Goal: Task Accomplishment & Management: Manage account settings

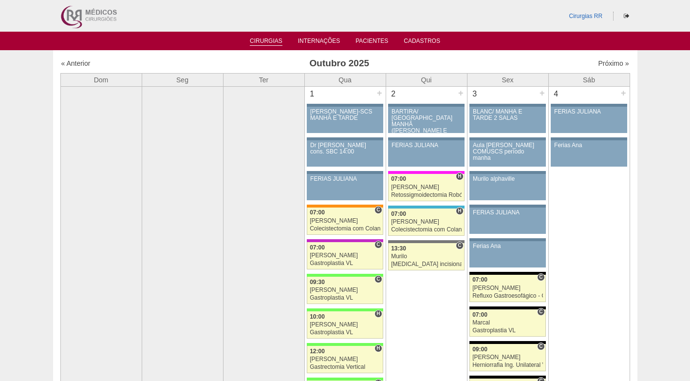
click at [265, 44] on link "Cirurgias" at bounding box center [266, 42] width 33 height 8
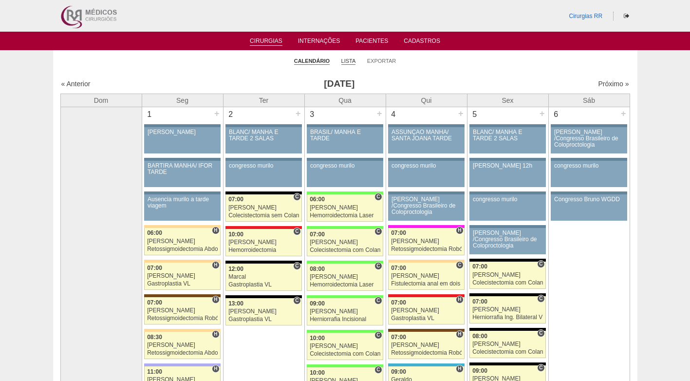
click at [349, 61] on link "Lista" at bounding box center [348, 60] width 15 height 7
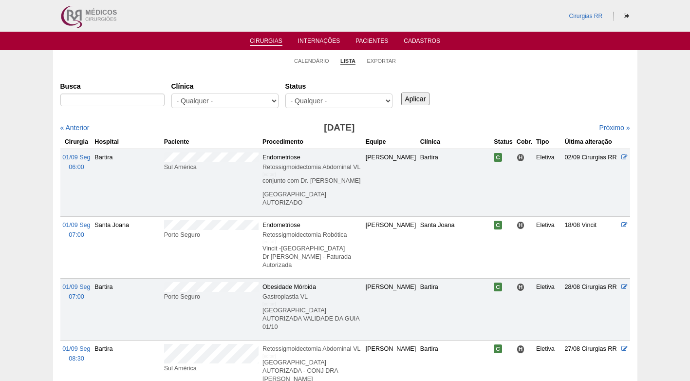
select select "resr"
click at [285, 94] on select "- Qualquer - Reservada Confirmada Suspensa Cancelada" at bounding box center [338, 101] width 107 height 15
click at [416, 97] on input "Aplicar" at bounding box center [415, 99] width 29 height 13
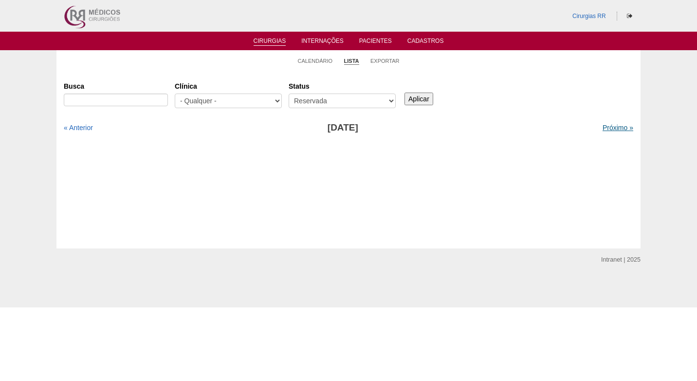
click at [604, 126] on link "Próximo »" at bounding box center [618, 128] width 31 height 8
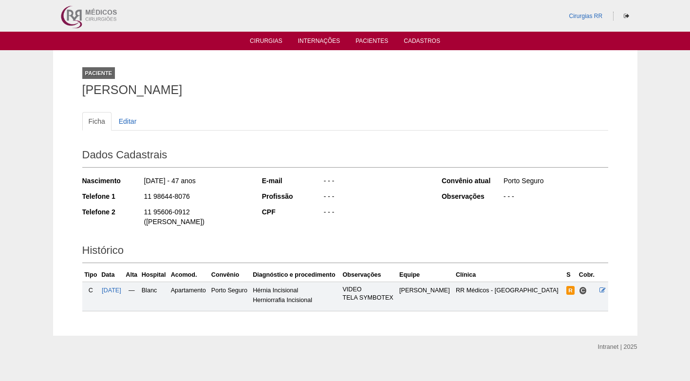
drag, startPoint x: 192, startPoint y: 198, endPoint x: 137, endPoint y: 200, distance: 55.6
click at [137, 200] on div "Telefone 1 11 98644-8076" at bounding box center [165, 197] width 167 height 12
copy div "11 98644-8076"
click at [324, 165] on h2 "Dados Cadastrais" at bounding box center [345, 156] width 526 height 22
click at [343, 183] on div "- - -" at bounding box center [376, 182] width 106 height 12
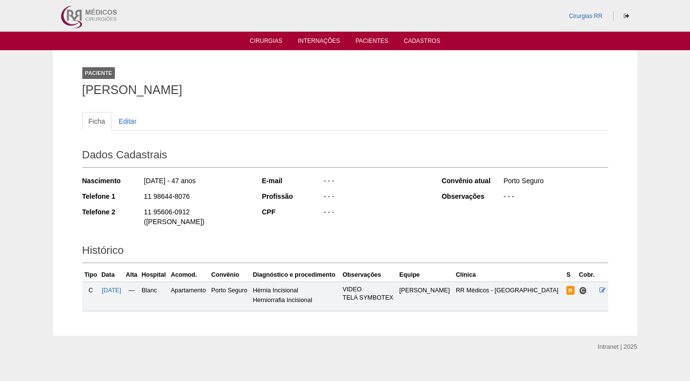
click at [398, 193] on div "- - -" at bounding box center [376, 197] width 106 height 12
drag, startPoint x: 88, startPoint y: 90, endPoint x: 236, endPoint y: 87, distance: 148.1
click at [236, 87] on h1 "[PERSON_NAME]" at bounding box center [345, 90] width 526 height 12
copy h1 "[PERSON_NAME]"
click at [262, 98] on div "Paciente ROBERTO ANTONIO SILVA" at bounding box center [345, 79] width 526 height 45
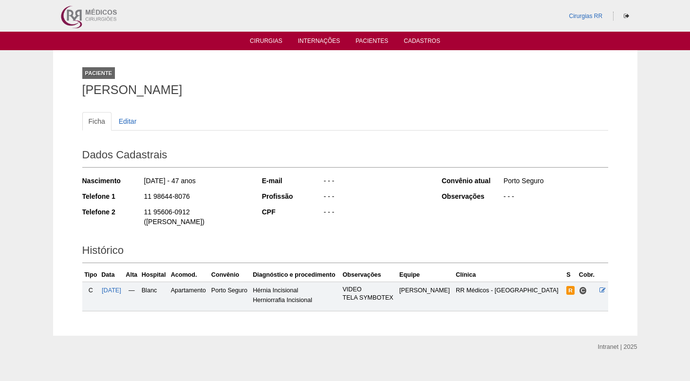
click at [212, 90] on h1 "[PERSON_NAME]" at bounding box center [345, 90] width 526 height 12
click at [242, 90] on h1 "[PERSON_NAME]" at bounding box center [345, 90] width 526 height 12
drag, startPoint x: 81, startPoint y: 94, endPoint x: 264, endPoint y: 90, distance: 182.7
click at [253, 90] on div "Paciente ROBERTO ANTONIO SILVA Ficha Editar Dados Cadastrais Nascimento 12/07/1…" at bounding box center [345, 192] width 541 height 285
click at [314, 91] on h1 "ROBERTO ANTONIO SILVA" at bounding box center [345, 90] width 526 height 12
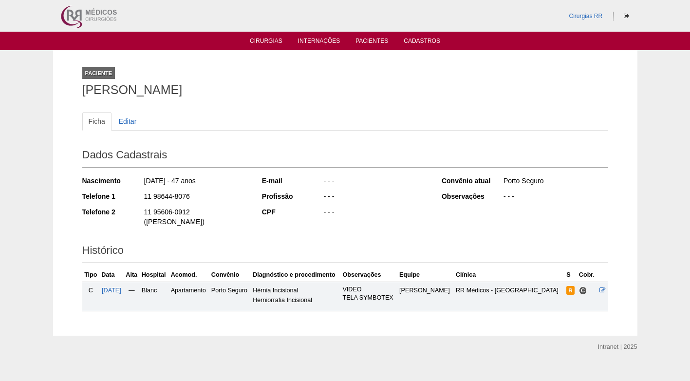
drag, startPoint x: 385, startPoint y: 198, endPoint x: 390, endPoint y: 197, distance: 5.4
click at [384, 198] on div "- - -" at bounding box center [376, 197] width 106 height 12
click at [365, 105] on div "Ficha Editar Dados Cadastrais Nascimento 12/07/1978 - 47 anos Telefone 1 11 986…" at bounding box center [345, 206] width 526 height 209
click at [298, 103] on div "Ficha Editar Dados Cadastrais Nascimento 12/07/1978 - 47 anos Telefone 1 11 986…" at bounding box center [345, 206] width 526 height 209
click at [374, 197] on div "- - -" at bounding box center [376, 197] width 106 height 12
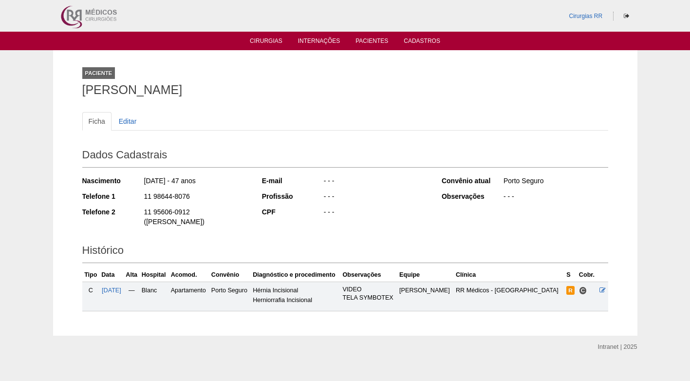
click at [358, 117] on ul "Ficha Editar" at bounding box center [345, 121] width 526 height 19
click at [341, 135] on div "Ficha Editar" at bounding box center [345, 126] width 526 height 28
click at [391, 196] on div "- - -" at bounding box center [376, 197] width 106 height 12
click at [414, 150] on h2 "Dados Cadastrais" at bounding box center [345, 156] width 526 height 22
click at [237, 144] on div "Dados Cadastrais Nascimento [DATE] - 47 anos Telefone 1 11 98644-8076 Telefone …" at bounding box center [345, 187] width 526 height 95
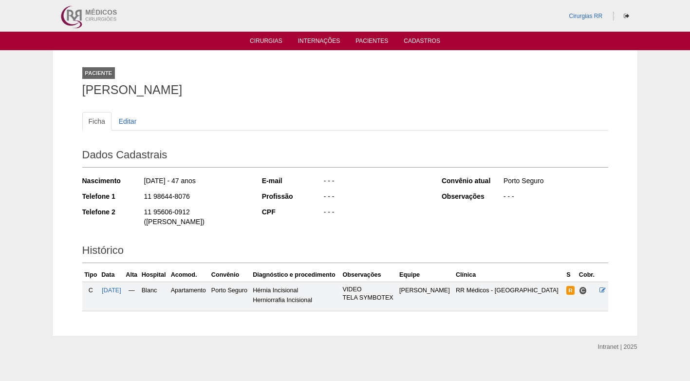
scroll to position [4, 0]
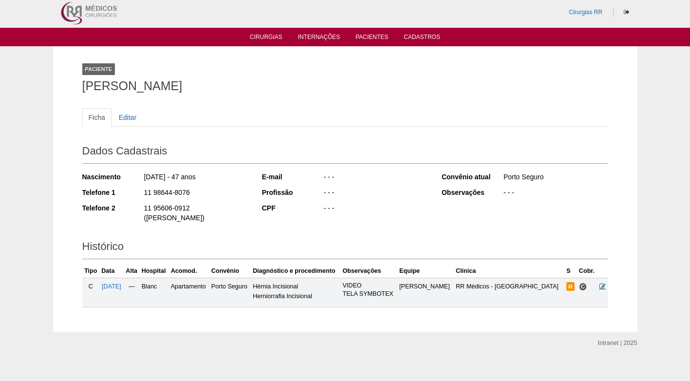
click at [603, 283] on icon at bounding box center [603, 286] width 6 height 6
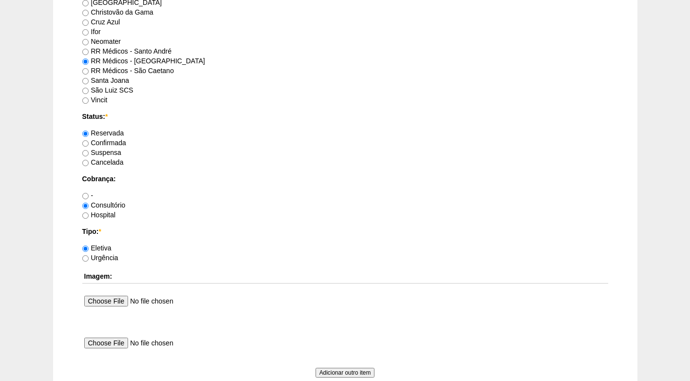
scroll to position [679, 0]
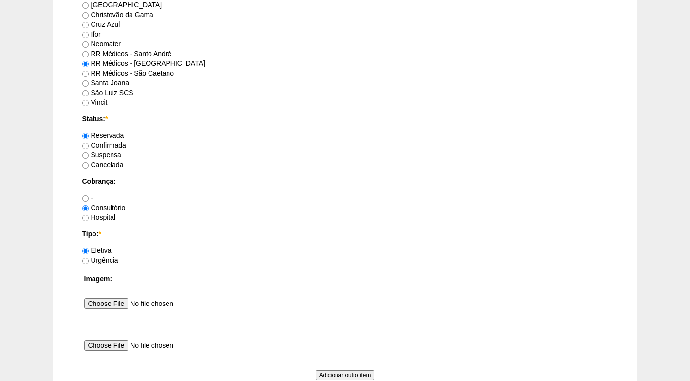
click at [108, 143] on label "Confirmada" at bounding box center [104, 145] width 44 height 8
click at [89, 143] on input "Confirmada" at bounding box center [85, 146] width 6 height 6
radio input "true"
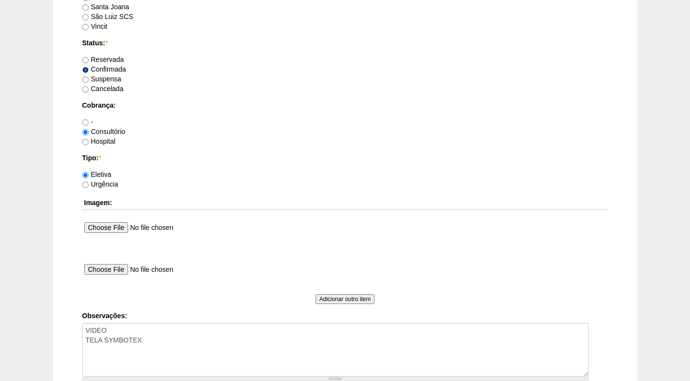
scroll to position [826, 0]
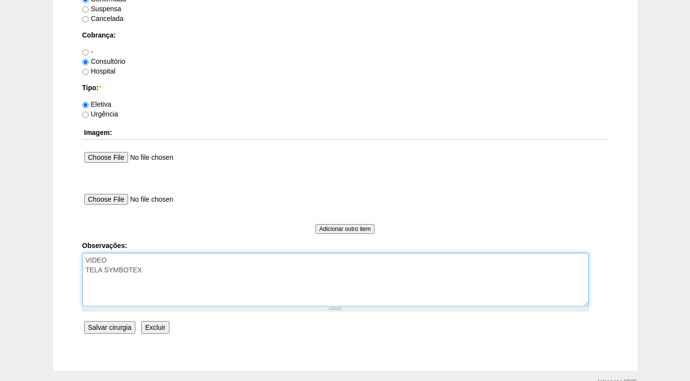
click at [204, 271] on textarea "VIDEO TELA SYMBOTEX" at bounding box center [335, 280] width 507 height 54
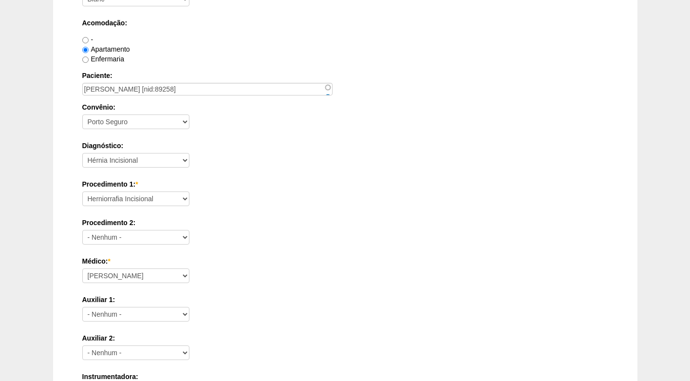
scroll to position [192, 0]
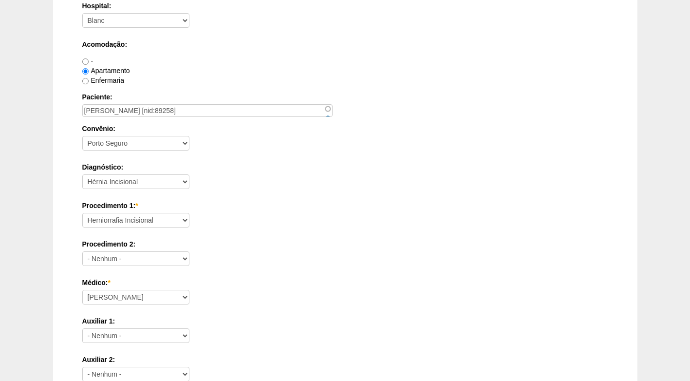
type textarea "VIDEO TELA SYMBOTEX FATURADO CONSULTÓRIO"
